Goal: Task Accomplishment & Management: Manage account settings

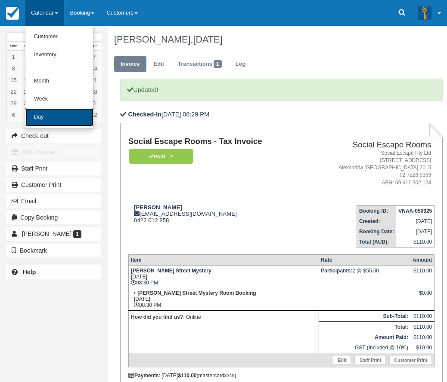
click at [57, 122] on link "Day" at bounding box center [59, 117] width 68 height 18
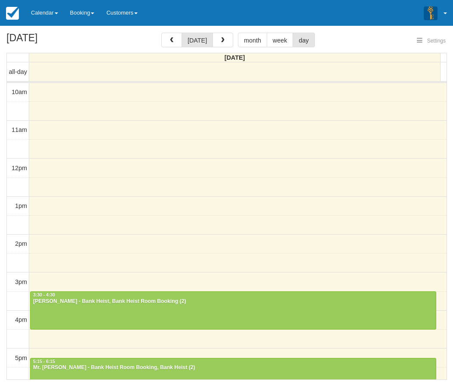
select select
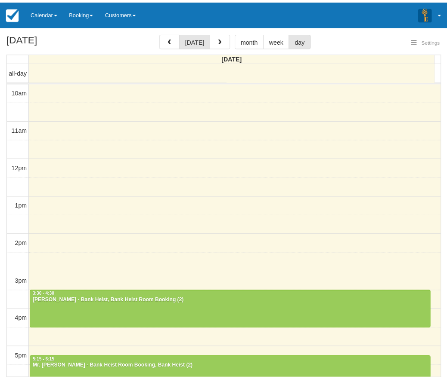
scroll to position [114, 0]
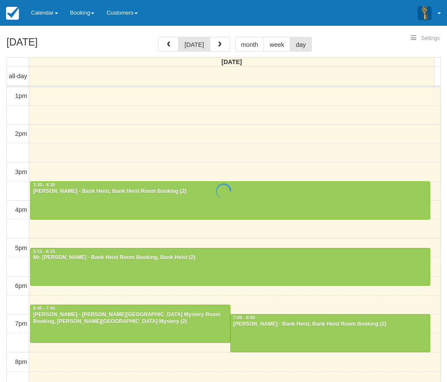
select select
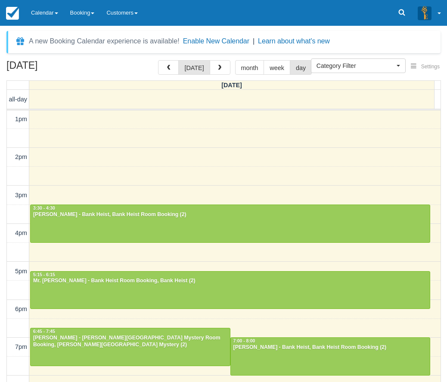
scroll to position [178, 0]
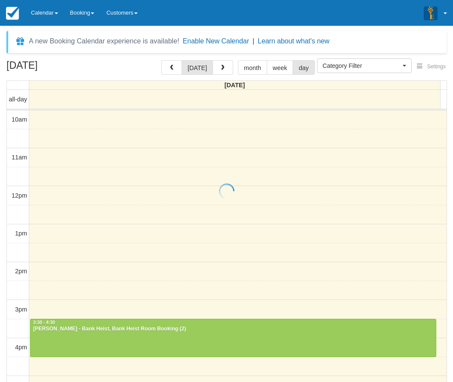
select select
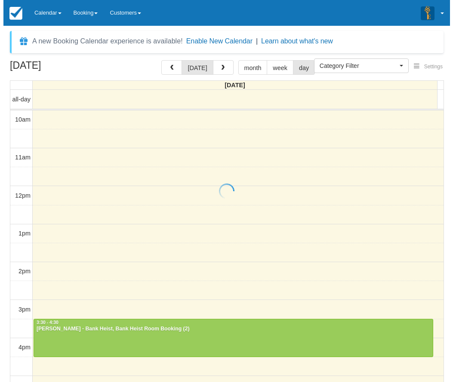
scroll to position [114, 0]
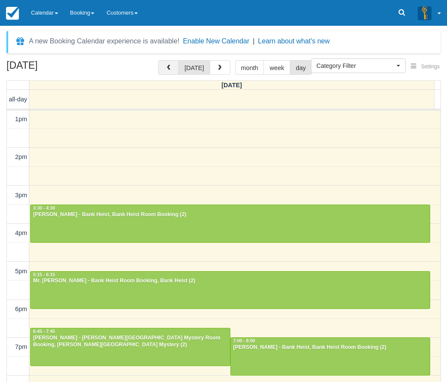
click at [171, 71] on span "button" at bounding box center [168, 68] width 6 height 6
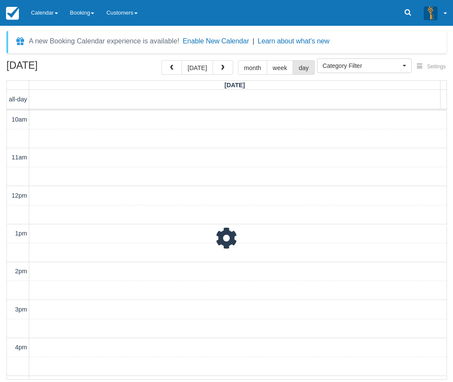
scroll to position [114, 0]
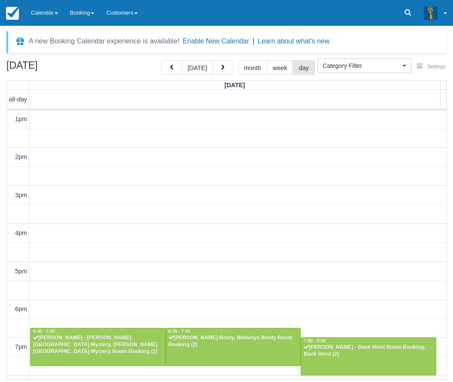
click at [206, 184] on div "10am 11am 12pm 1pm 2pm 3pm 4pm 5pm 6pm 7pm 8pm 9pm 10pm 6:45 - 7:45 Jack Collin…" at bounding box center [227, 233] width 440 height 475
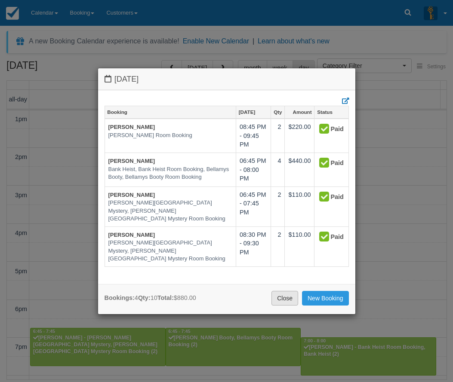
click at [289, 301] on link "Close" at bounding box center [284, 298] width 27 height 15
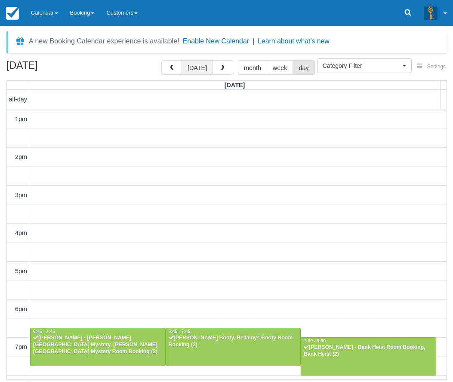
click at [205, 70] on button "today" at bounding box center [197, 67] width 31 height 15
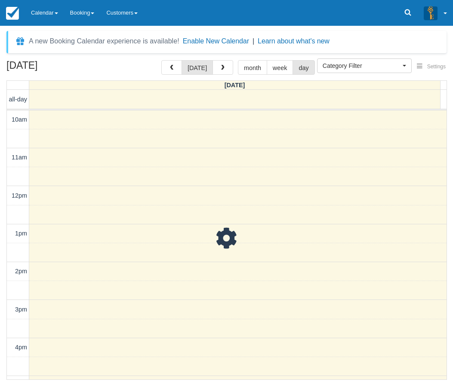
scroll to position [114, 0]
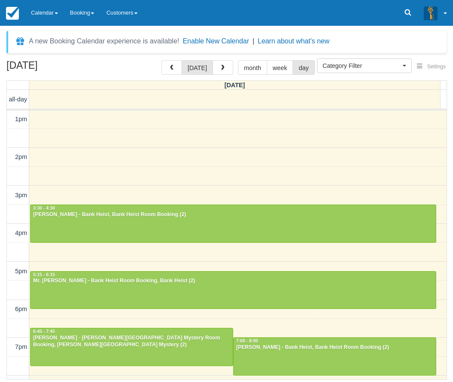
click at [248, 179] on div "10am 11am 12pm 1pm 2pm 3pm 4pm 5pm 6pm 7pm 8pm 9pm 10pm 3:30 - 4:30 Holly Rayne…" at bounding box center [227, 233] width 440 height 475
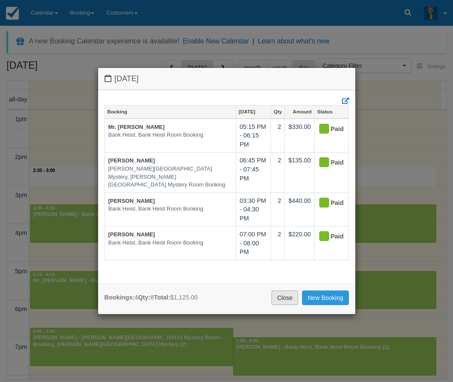
click at [286, 300] on link "Close" at bounding box center [284, 298] width 27 height 15
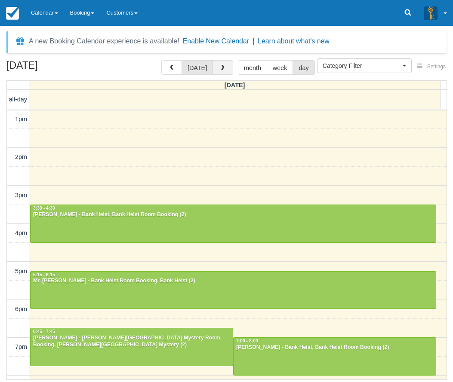
click at [224, 67] on button "button" at bounding box center [223, 67] width 21 height 15
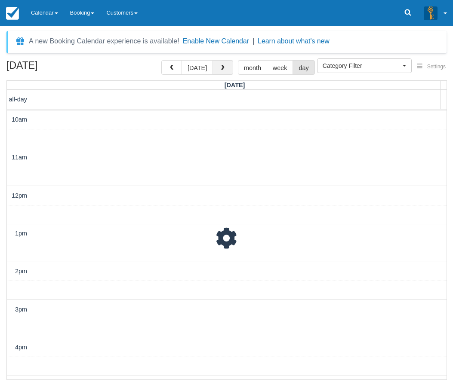
scroll to position [114, 0]
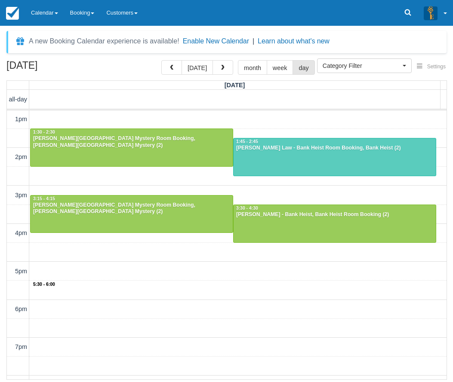
click at [185, 283] on div "10am 11am 12pm 1pm 2pm 3pm 4pm 5pm 6pm 7pm 8pm 9pm 10pm 5:30 - 6:00 10:00 - 11:…" at bounding box center [227, 233] width 440 height 475
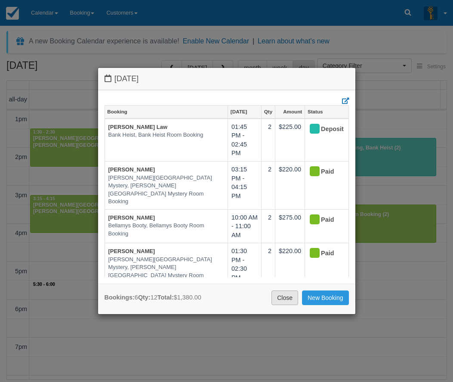
click at [286, 298] on link "Close" at bounding box center [284, 298] width 27 height 15
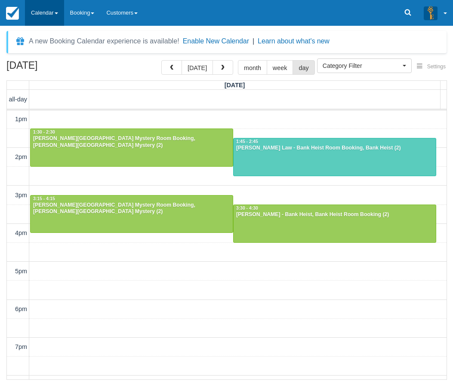
click at [44, 16] on link "Calendar" at bounding box center [44, 13] width 39 height 26
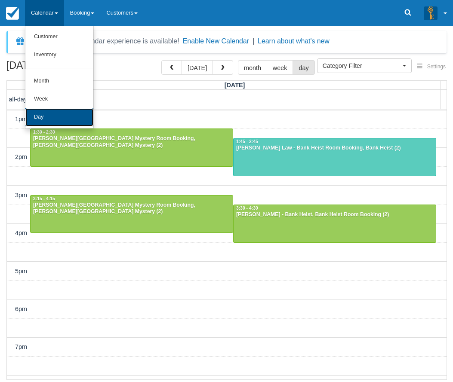
click at [45, 112] on link "Day" at bounding box center [59, 117] width 68 height 18
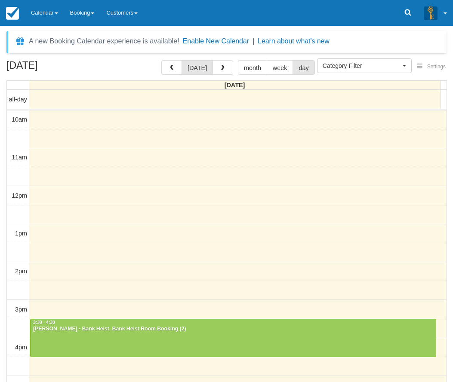
select select
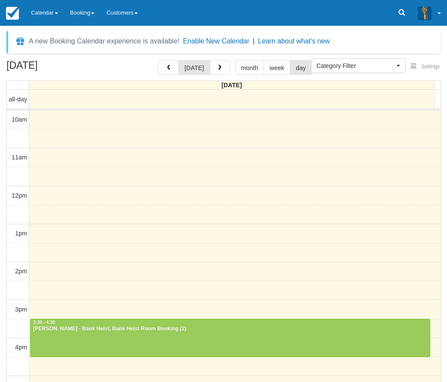
scroll to position [114, 0]
